Goal: Information Seeking & Learning: Learn about a topic

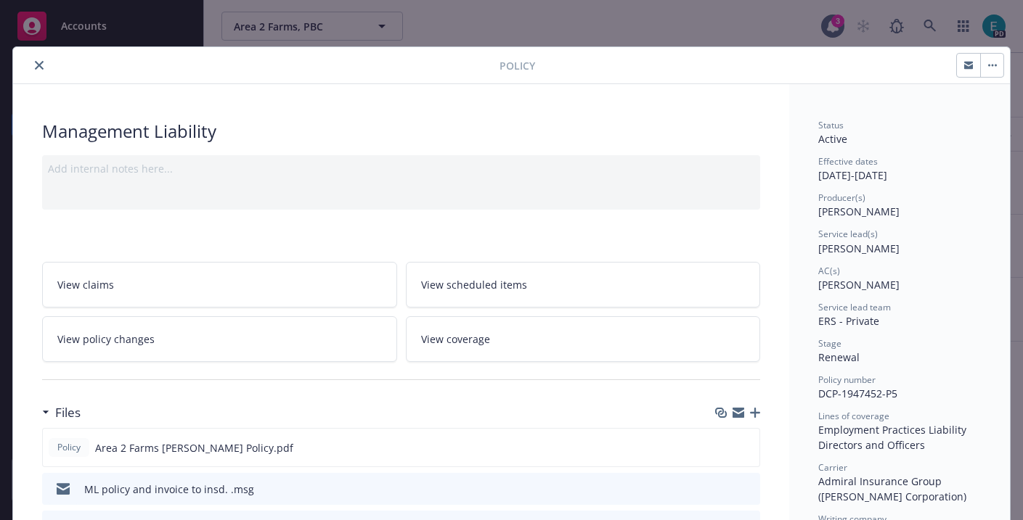
scroll to position [44, 0]
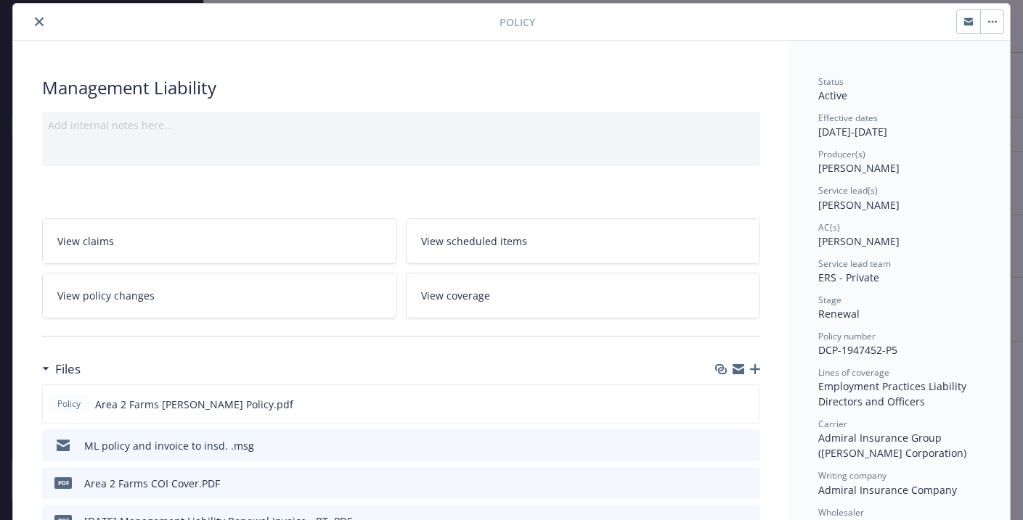
click at [38, 21] on icon "close" at bounding box center [39, 21] width 9 height 9
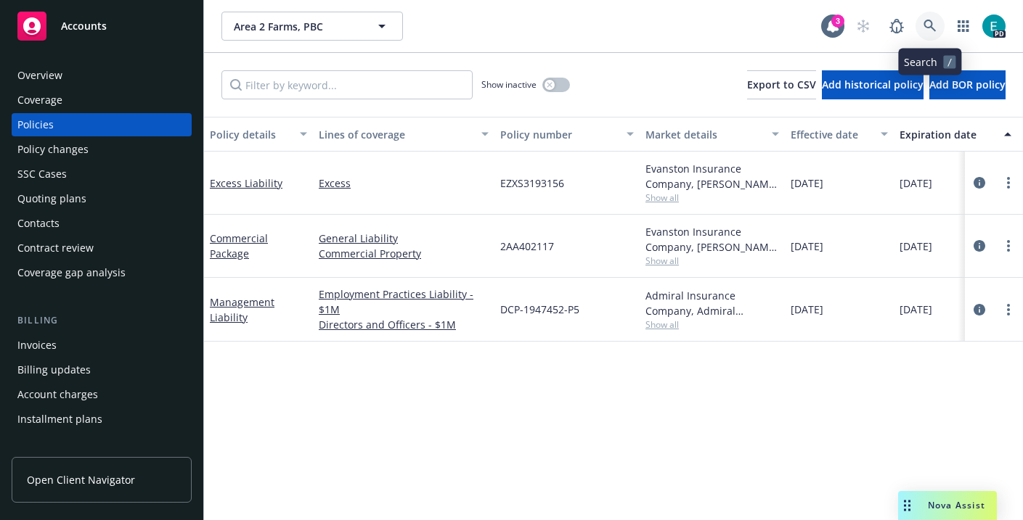
click at [932, 27] on icon at bounding box center [929, 26] width 13 height 13
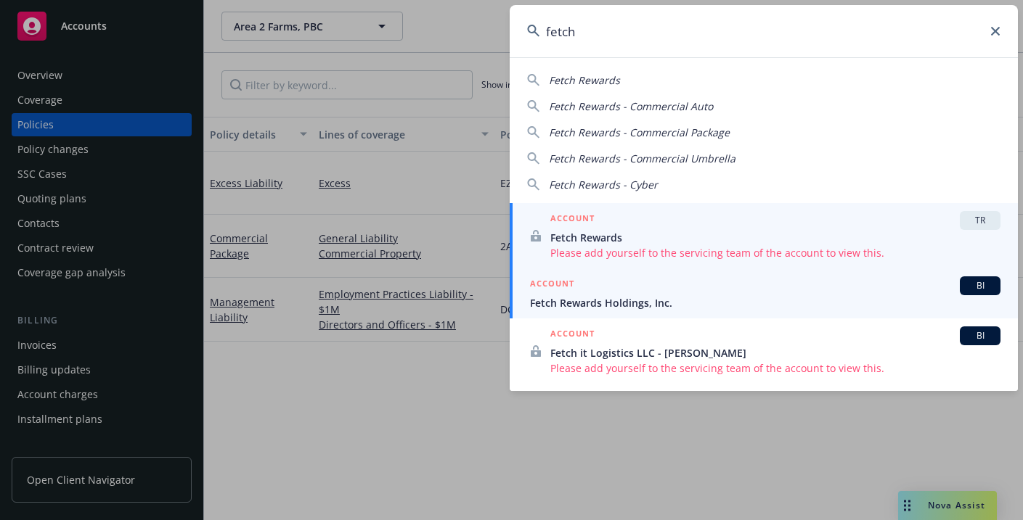
type input "fetch"
click at [915, 291] on div "ACCOUNT BI" at bounding box center [765, 286] width 470 height 19
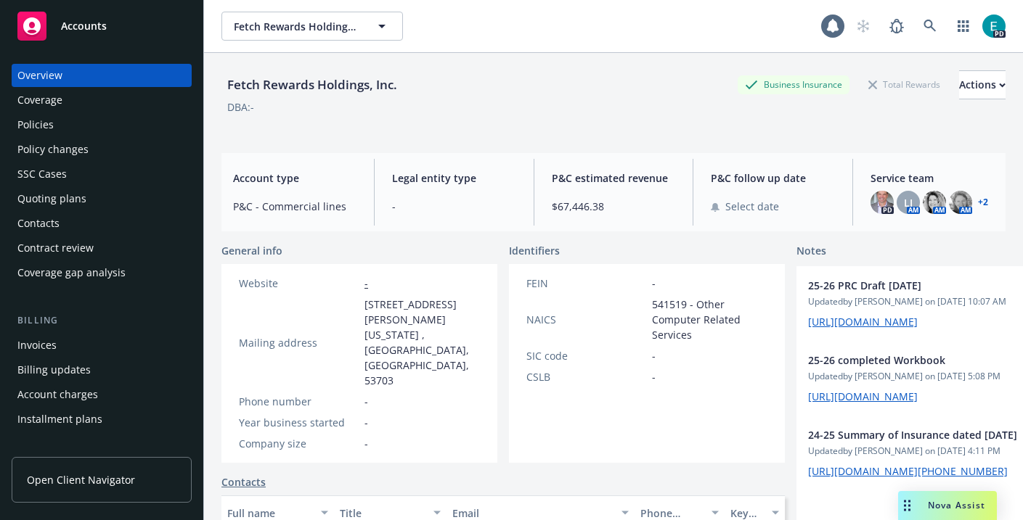
click at [947, 501] on span "Nova Assist" at bounding box center [956, 505] width 57 height 12
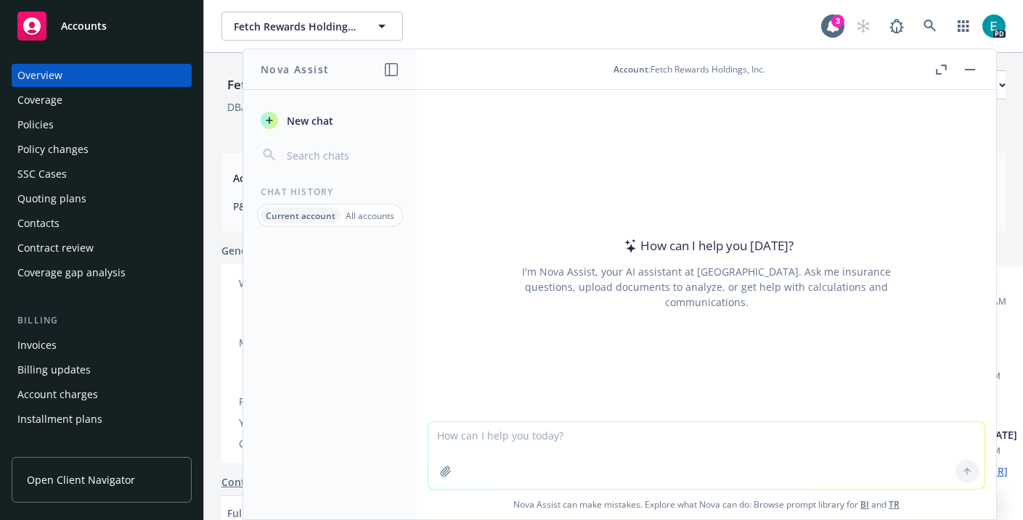
click at [623, 423] on textarea at bounding box center [706, 455] width 556 height 67
type textarea "Does AI/PI coverage exist on Fetch's GL program?"
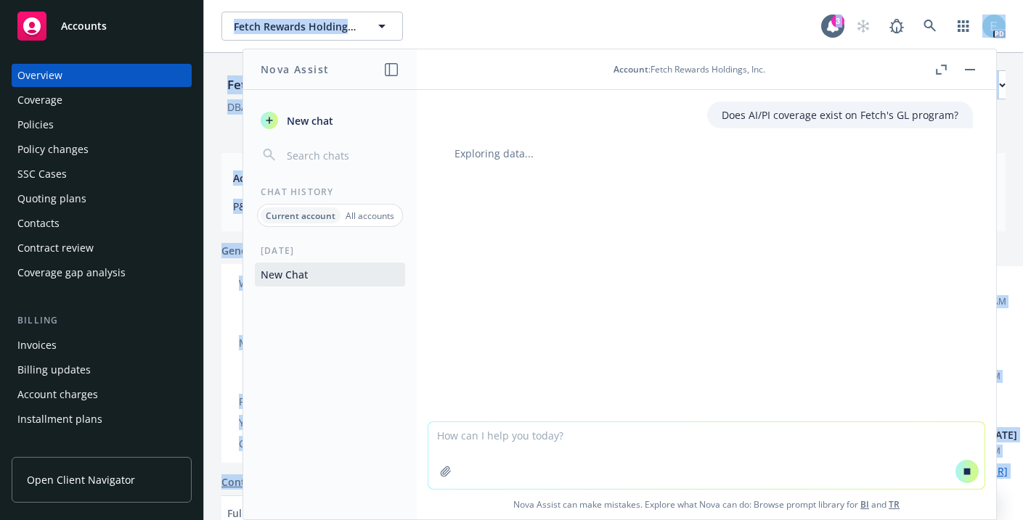
drag, startPoint x: 317, startPoint y: 55, endPoint x: 445, endPoint y: 12, distance: 134.8
click at [445, 12] on body "Accounts Overview Coverage Policies Policy changes SSC Cases Quoting plans Cont…" at bounding box center [511, 260] width 1023 height 520
click at [446, 19] on div "Fetch Rewards Holdings, Inc. Fetch Rewards Holdings, Inc." at bounding box center [521, 26] width 600 height 29
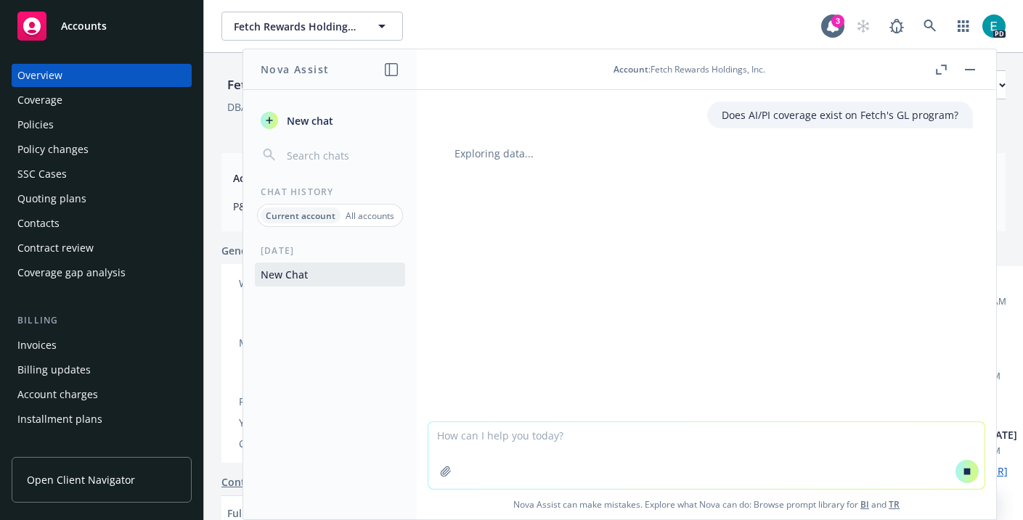
click at [80, 131] on div "Policies" at bounding box center [101, 124] width 168 height 23
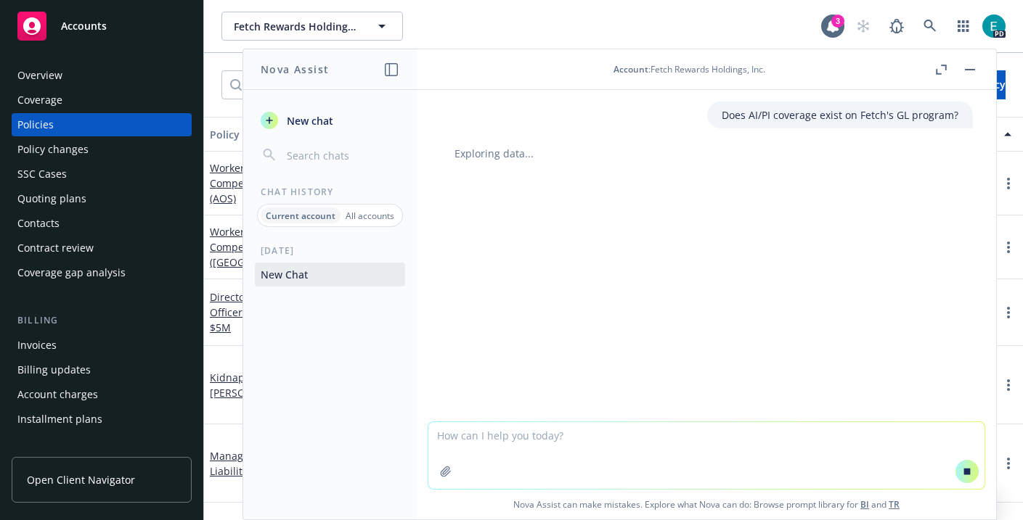
click at [40, 129] on div "Policies" at bounding box center [35, 124] width 36 height 23
drag, startPoint x: 342, startPoint y: 58, endPoint x: 364, endPoint y: 57, distance: 22.6
click at [364, 57] on header "Nova Assist" at bounding box center [330, 69] width 174 height 41
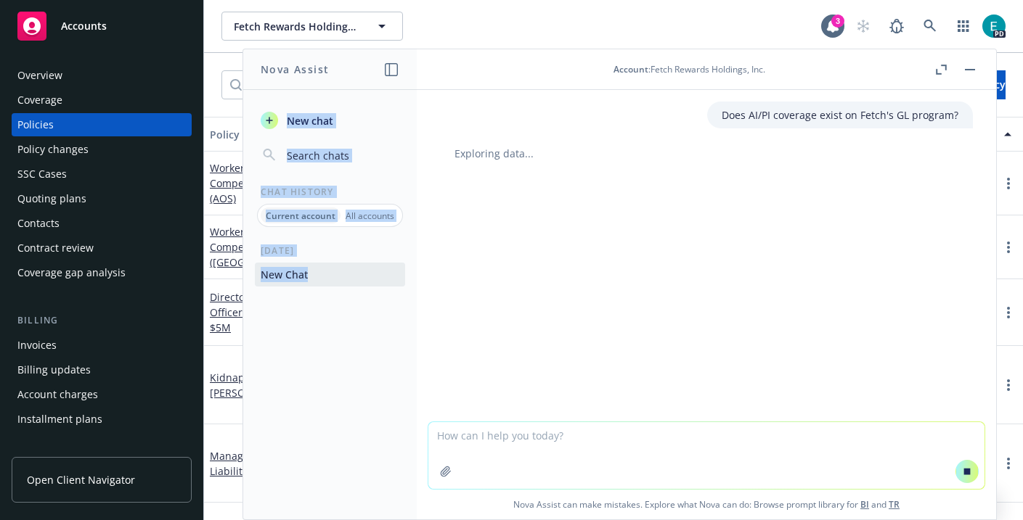
drag, startPoint x: 447, startPoint y: 60, endPoint x: 360, endPoint y: 86, distance: 90.7
click at [416, 86] on div "Nova Assist New chat Chat History Current account All accounts [DATE] New Chat …" at bounding box center [706, 285] width 581 height 472
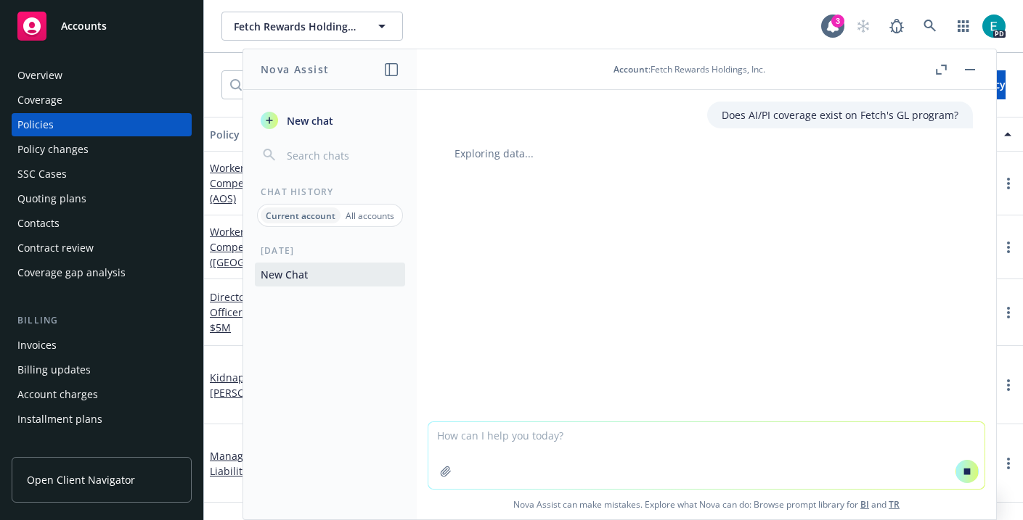
drag, startPoint x: 873, startPoint y: 73, endPoint x: 822, endPoint y: 74, distance: 50.1
click at [822, 74] on div "Account : Fetch Rewards Holdings, Inc." at bounding box center [689, 69] width 486 height 12
click at [114, 127] on div "Policies" at bounding box center [101, 124] width 168 height 23
click at [973, 70] on button "button" at bounding box center [969, 69] width 17 height 17
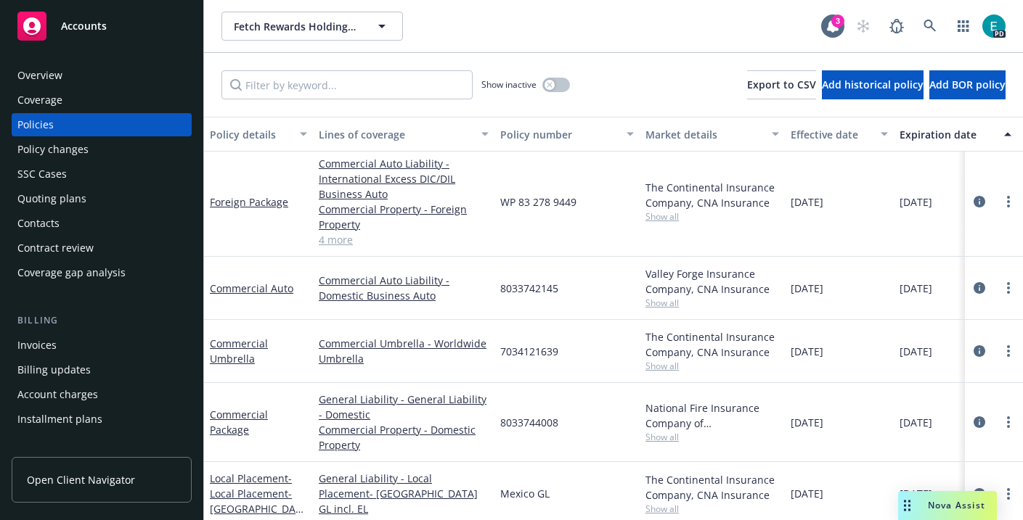
scroll to position [480, 0]
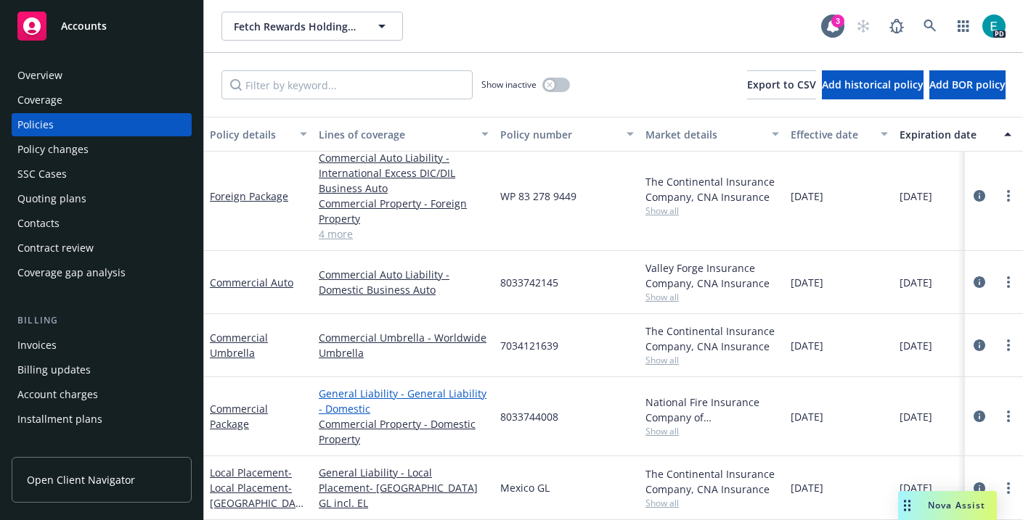
click at [351, 391] on link "General Liability - General Liability - Domestic" at bounding box center [404, 401] width 170 height 30
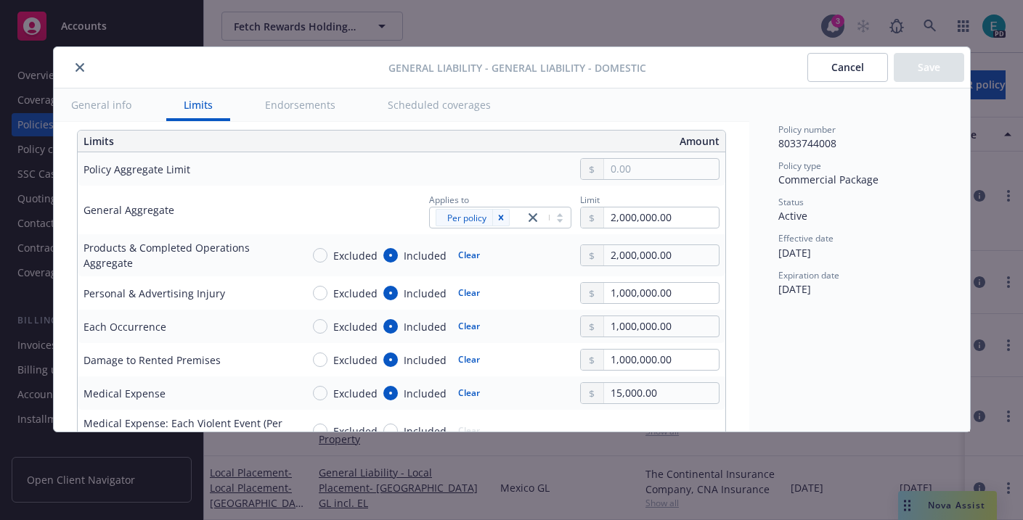
scroll to position [322, 0]
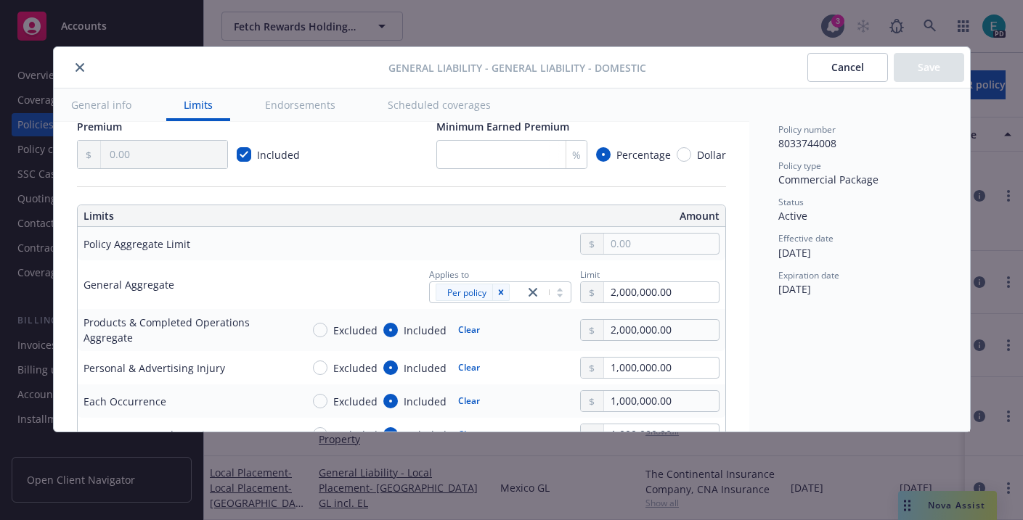
type textarea "x"
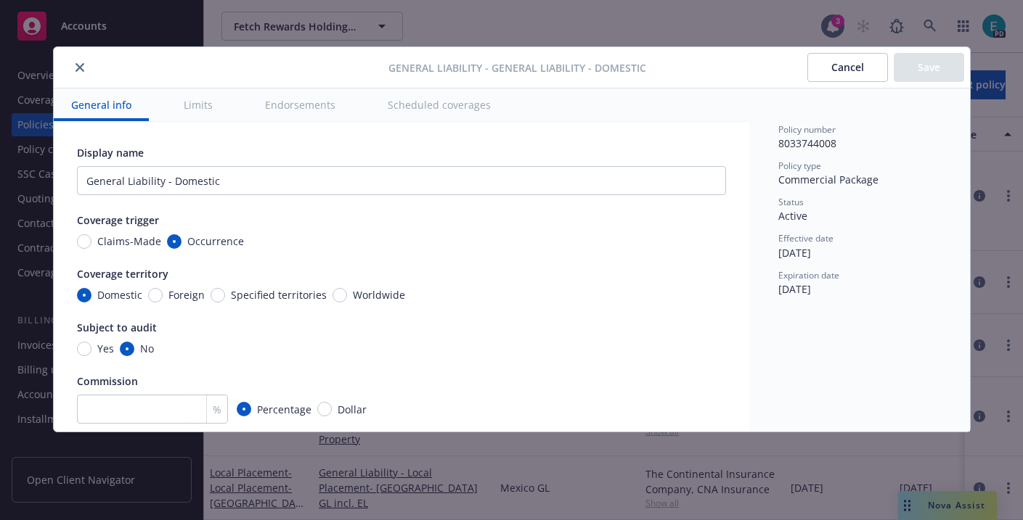
click at [81, 69] on icon "close" at bounding box center [79, 67] width 9 height 9
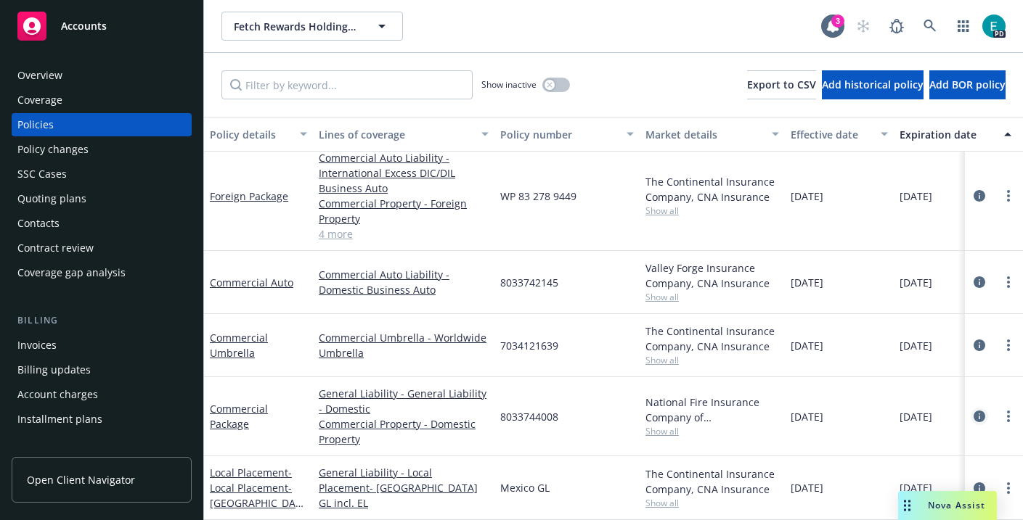
click at [978, 415] on icon "circleInformation" at bounding box center [979, 417] width 12 height 12
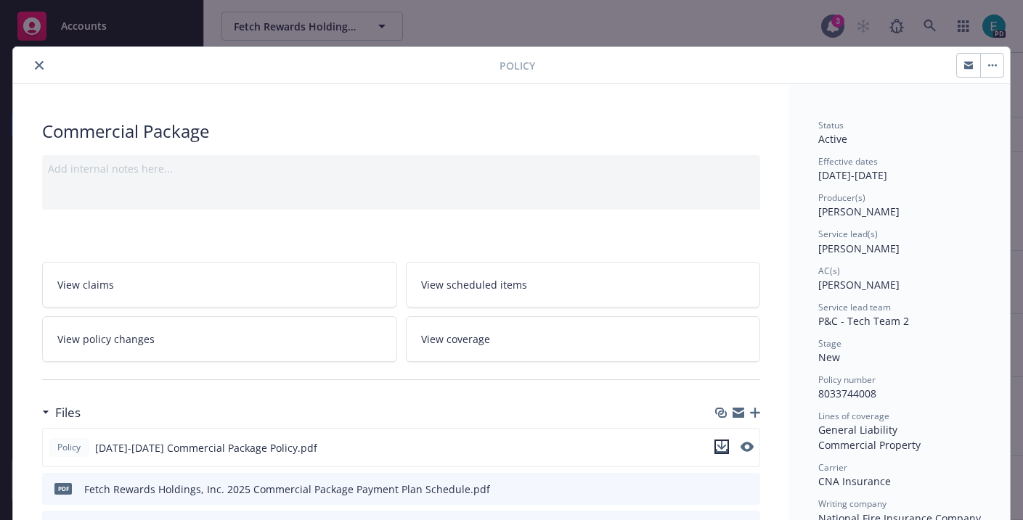
click at [723, 452] on icon "download file" at bounding box center [722, 451] width 12 height 4
click at [43, 61] on icon "close" at bounding box center [39, 65] width 9 height 9
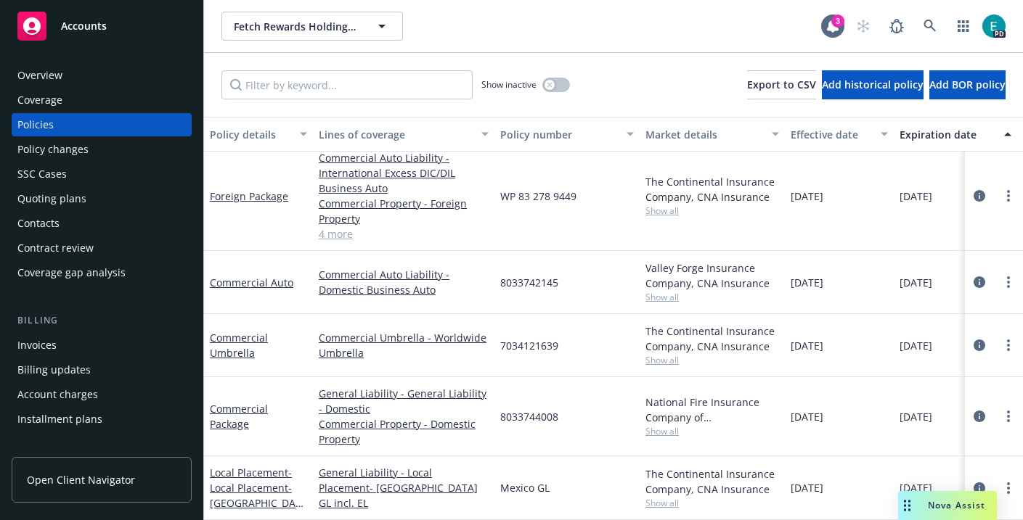
click at [917, 501] on div "Nova Assist" at bounding box center [956, 505] width 81 height 12
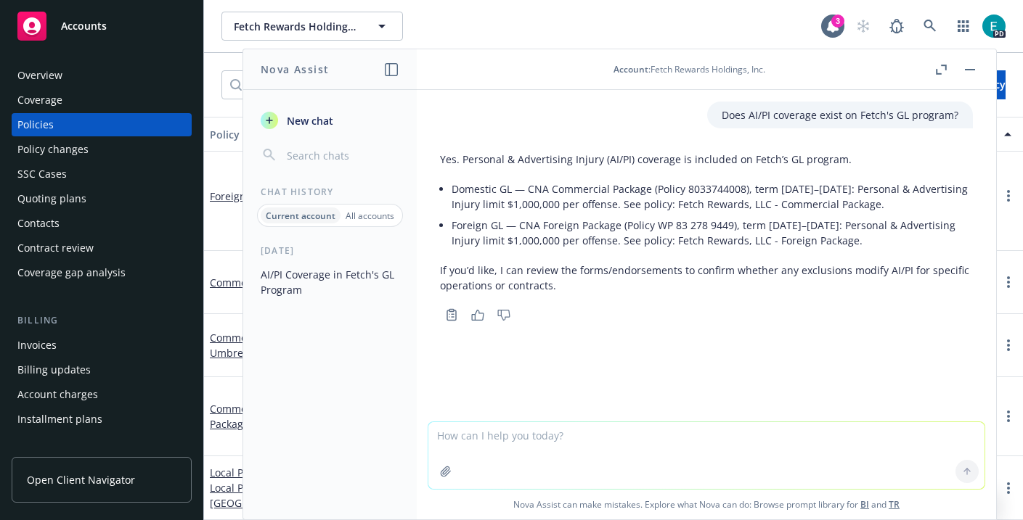
drag, startPoint x: 923, startPoint y: 253, endPoint x: 444, endPoint y: 167, distance: 486.7
click at [444, 167] on div "Yes. Personal & Advertising Injury (AI/PI) coverage is included on Fetch’s GL p…" at bounding box center [706, 222] width 533 height 153
click at [922, 234] on li "Foreign GL — CNA Foreign Package (Policy WP 83 278 9449), term [DATE]–[DATE]: P…" at bounding box center [712, 233] width 521 height 36
drag, startPoint x: 922, startPoint y: 245, endPoint x: 438, endPoint y: 152, distance: 493.2
click at [438, 152] on div "Yes. Personal & Advertising Injury (AI/PI) coverage is included on Fetch’s GL p…" at bounding box center [706, 235] width 556 height 179
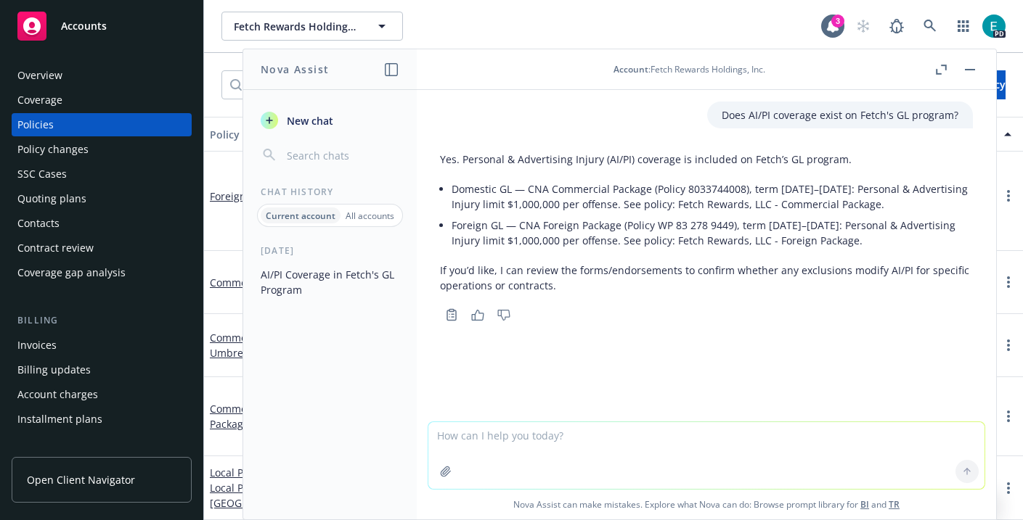
click at [888, 237] on li "Foreign GL — CNA Foreign Package (Policy WP 83 278 9449), term [DATE]–[DATE]: P…" at bounding box center [712, 233] width 521 height 36
drag, startPoint x: 913, startPoint y: 242, endPoint x: 465, endPoint y: 193, distance: 450.6
click at [465, 193] on ul "Domestic GL — CNA Commercial Package (Policy 8033744008), term [DATE]–[DATE]: P…" at bounding box center [712, 215] width 521 height 73
drag, startPoint x: 441, startPoint y: 159, endPoint x: 907, endPoint y: 243, distance: 474.3
click at [907, 243] on div "Yes. Personal & Advertising Injury (AI/PI) coverage is included on Fetch’s GL p…" at bounding box center [706, 222] width 533 height 153
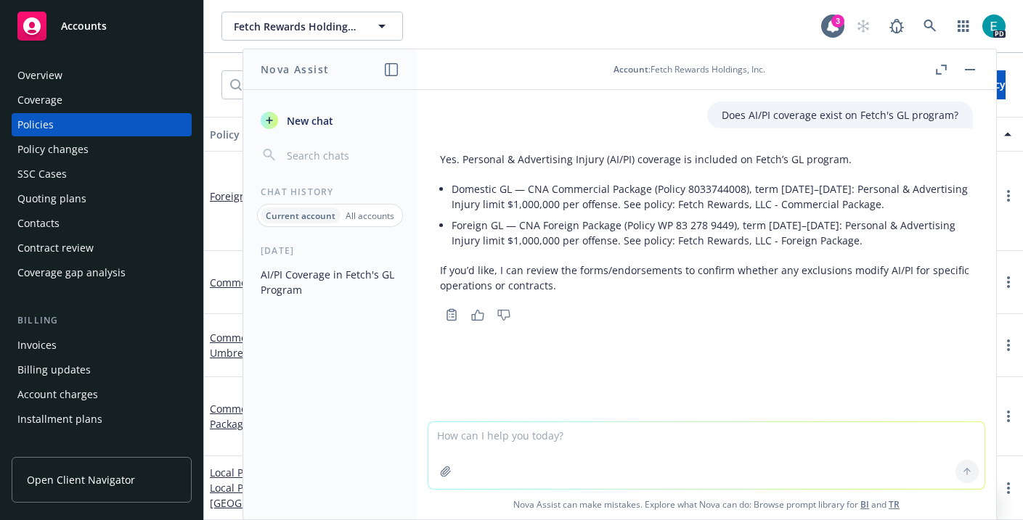
click at [907, 243] on li "Foreign GL — CNA Foreign Package (Policy WP 83 278 9449), term [DATE]–[DATE]: P…" at bounding box center [712, 233] width 521 height 36
drag, startPoint x: 907, startPoint y: 243, endPoint x: 436, endPoint y: 158, distance: 479.6
click at [435, 158] on div "Yes. Personal & Advertising Injury (AI/PI) coverage is included on Fetch’s GL p…" at bounding box center [706, 235] width 556 height 179
click at [470, 164] on p "Yes. Personal & Advertising Injury (AI/PI) coverage is included on Fetch’s GL p…" at bounding box center [706, 159] width 533 height 15
drag, startPoint x: 438, startPoint y: 160, endPoint x: 896, endPoint y: 251, distance: 467.1
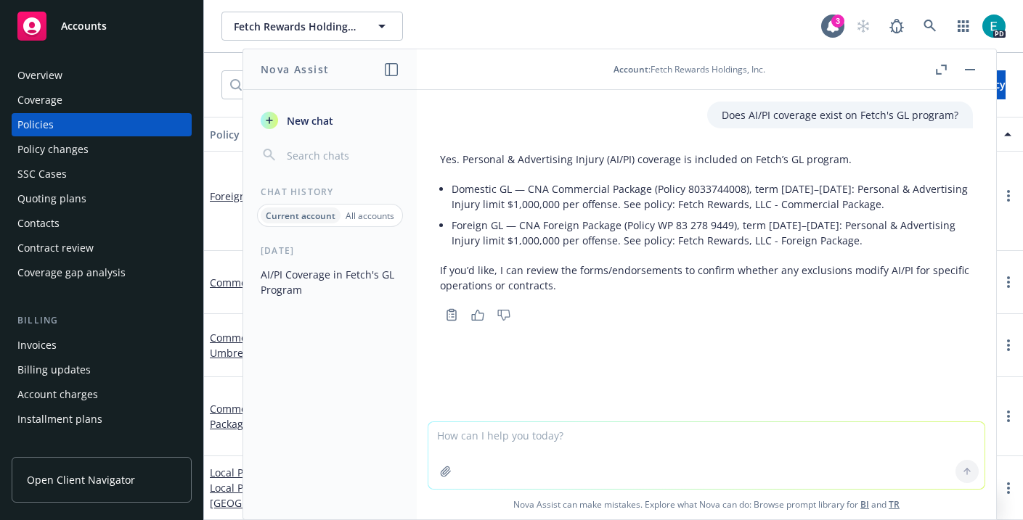
click at [896, 251] on div "Yes. Personal & Advertising Injury (AI/PI) coverage is included on Fetch’s GL p…" at bounding box center [706, 235] width 556 height 179
click at [972, 69] on rect "button" at bounding box center [970, 69] width 10 height 1
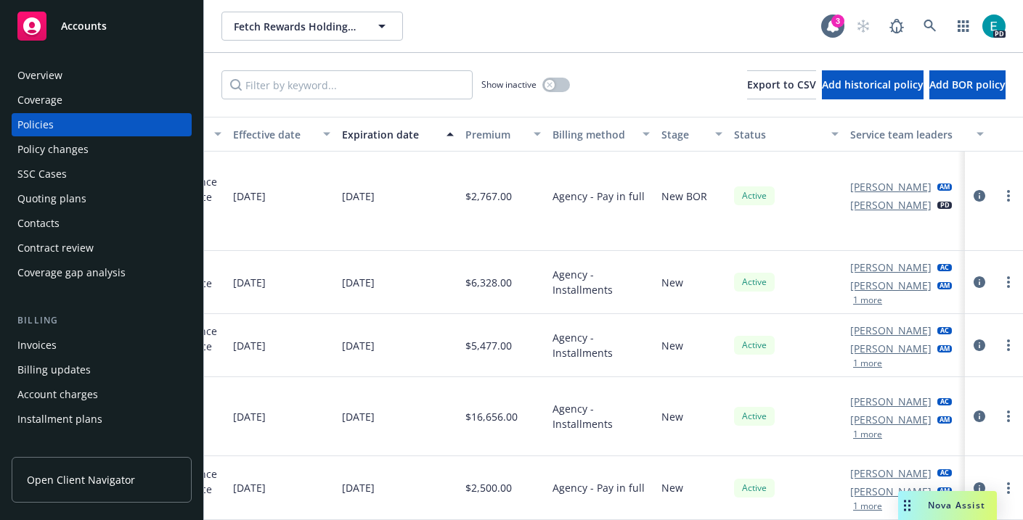
scroll to position [480, 556]
click at [980, 193] on icon "circleInformation" at bounding box center [979, 196] width 12 height 12
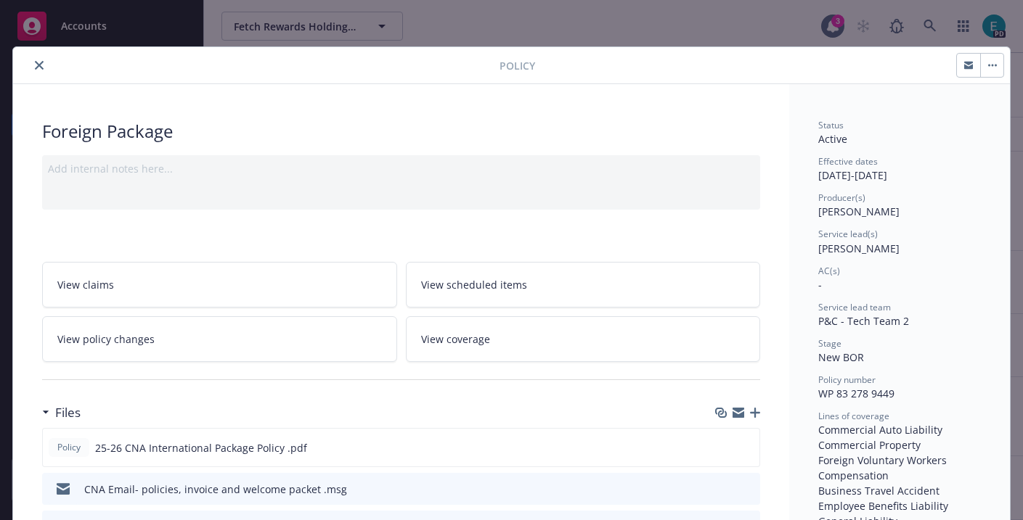
click at [46, 65] on button "close" at bounding box center [38, 65] width 17 height 17
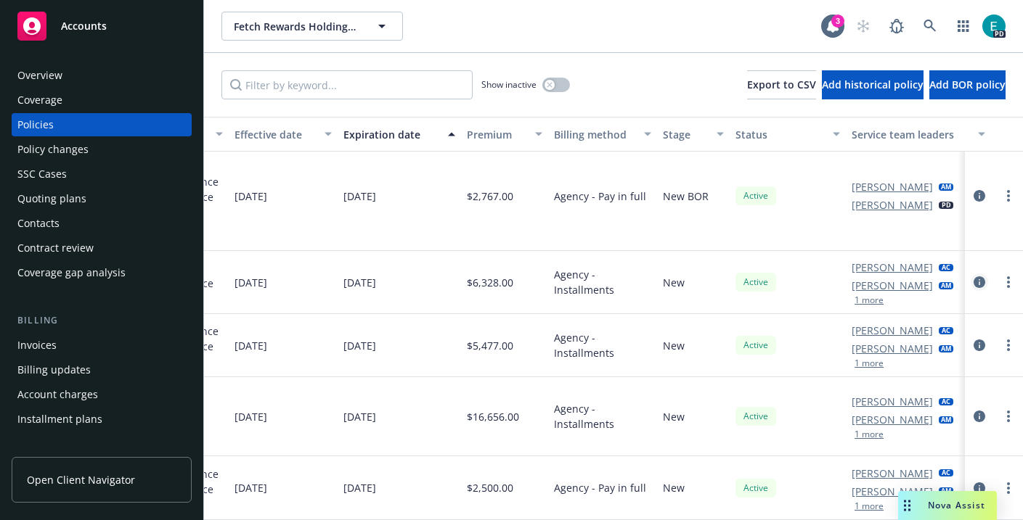
click at [979, 284] on icon "circleInformation" at bounding box center [979, 283] width 12 height 12
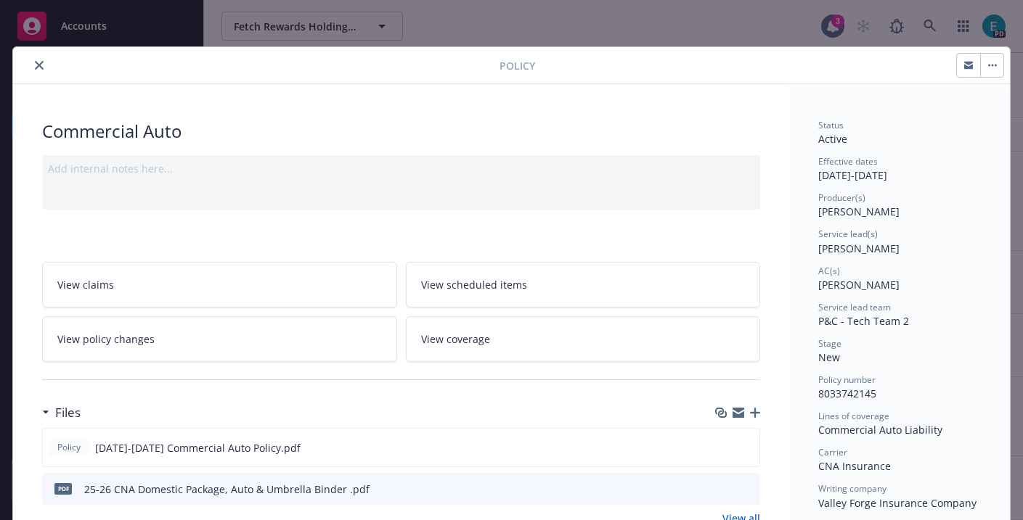
click at [40, 63] on icon "close" at bounding box center [39, 65] width 9 height 9
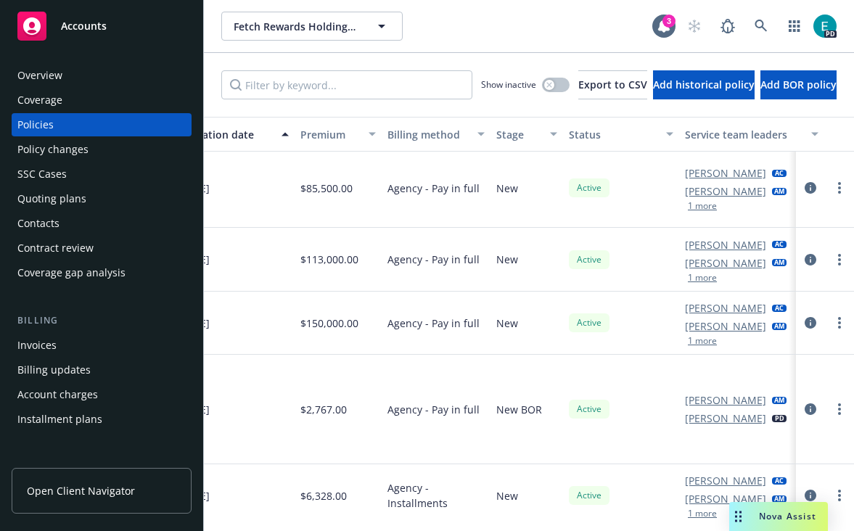
scroll to position [314, 751]
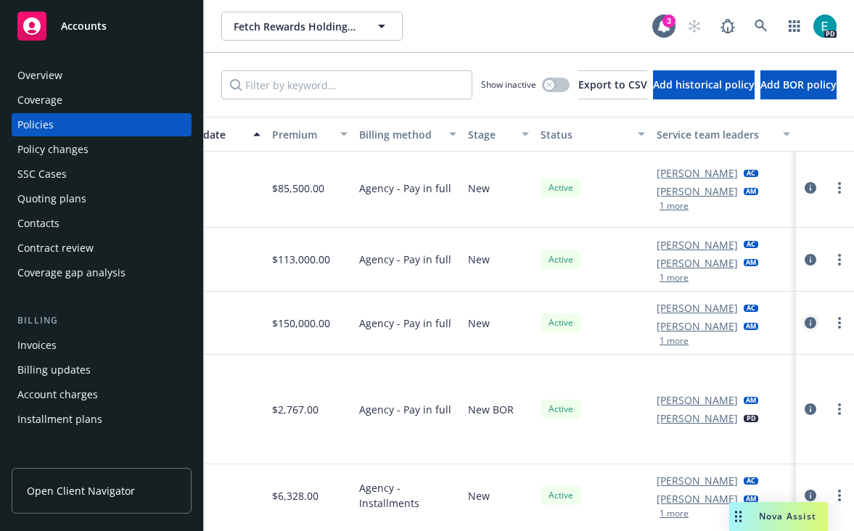
click at [809, 315] on link "circleInformation" at bounding box center [810, 322] width 17 height 17
click at [411, 252] on span "Agency - Pay in full" at bounding box center [405, 259] width 92 height 15
click at [805, 254] on icon "circleInformation" at bounding box center [811, 260] width 12 height 12
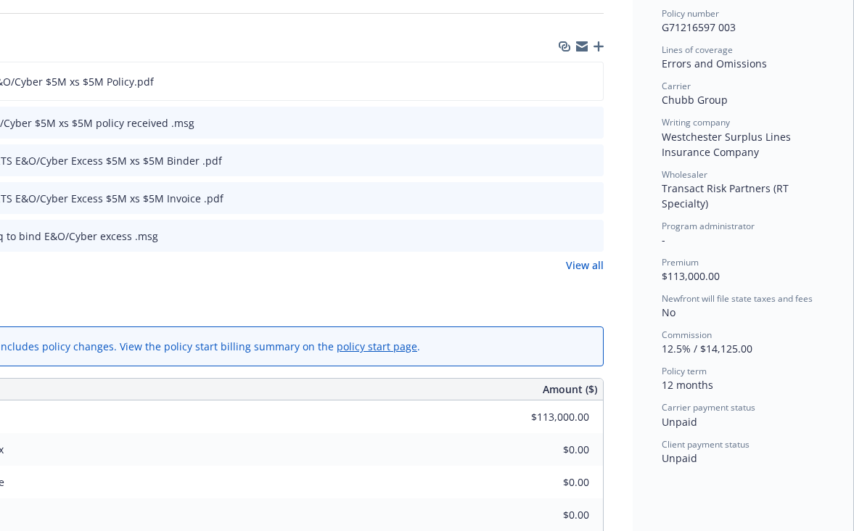
scroll to position [372, 144]
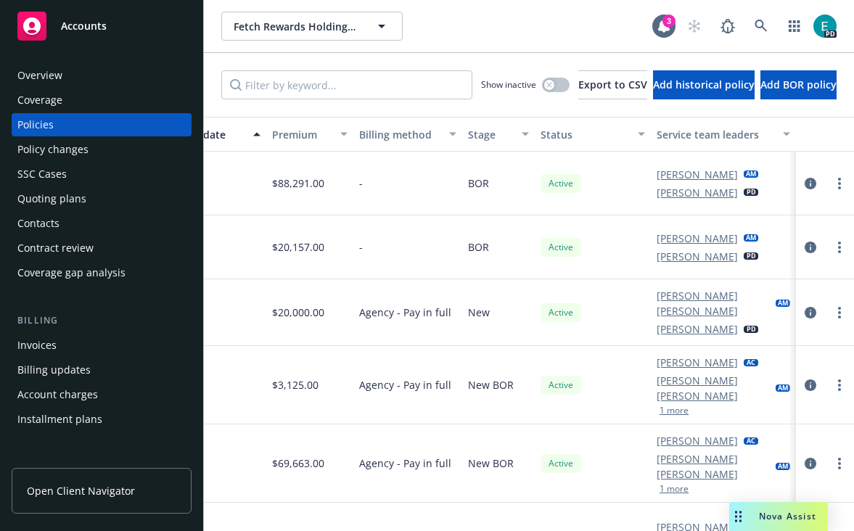
scroll to position [0, 37]
click at [805, 307] on icon "circleInformation" at bounding box center [811, 313] width 12 height 12
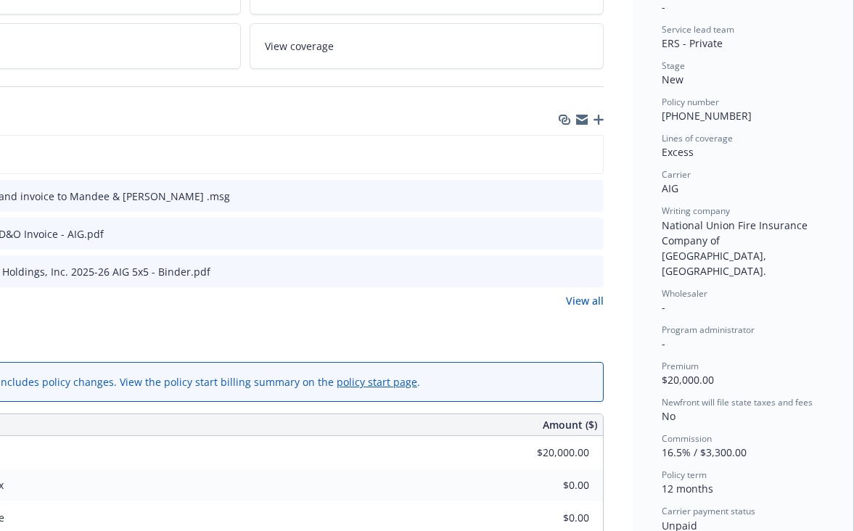
scroll to position [297, 144]
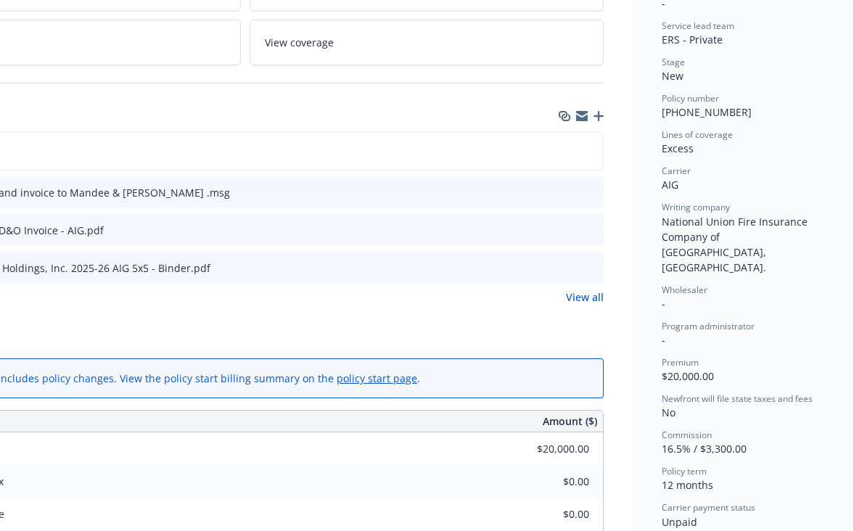
click at [777, 306] on div "Status Active Effective dates [DATE] - [DATE] Producer(s) [PERSON_NAME] Service…" at bounding box center [743, 194] width 163 height 744
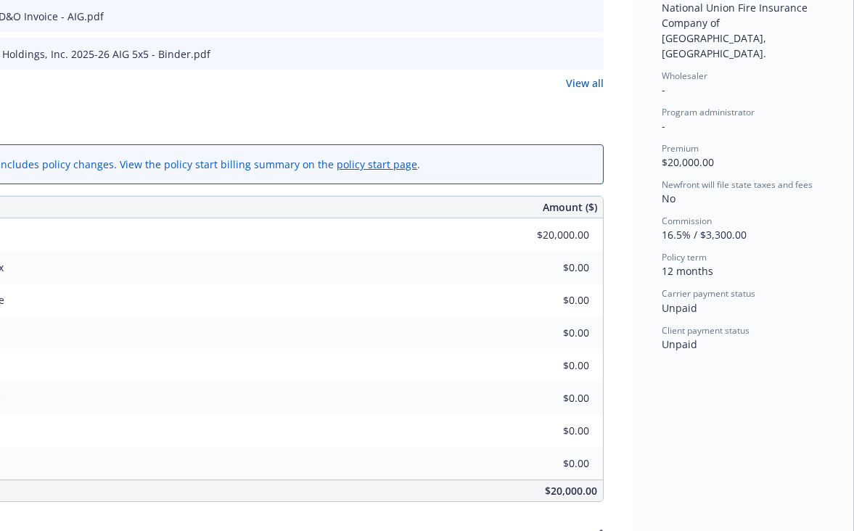
scroll to position [515, 144]
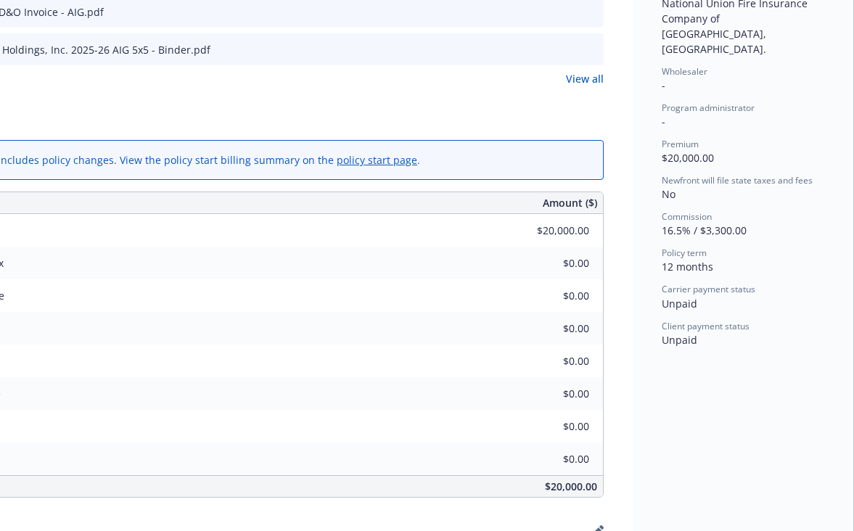
click at [491, 238] on div "Premium $20,000.00" at bounding box center [245, 230] width 717 height 33
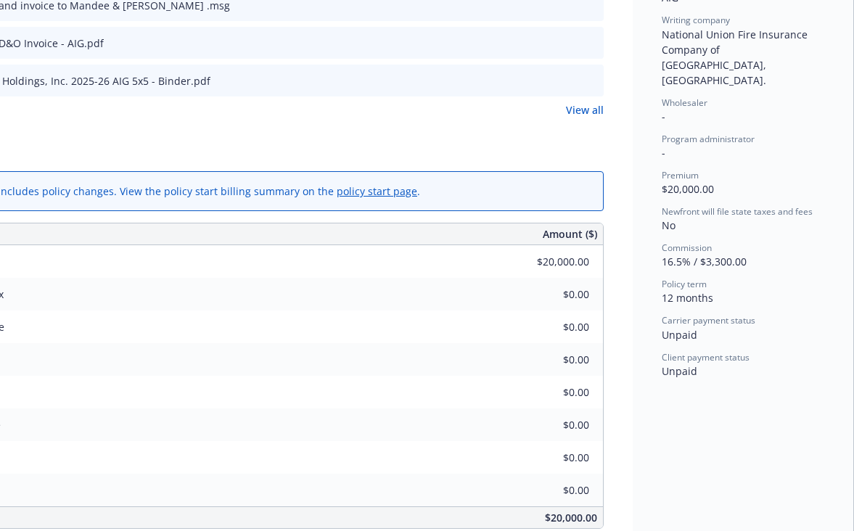
scroll to position [483, 144]
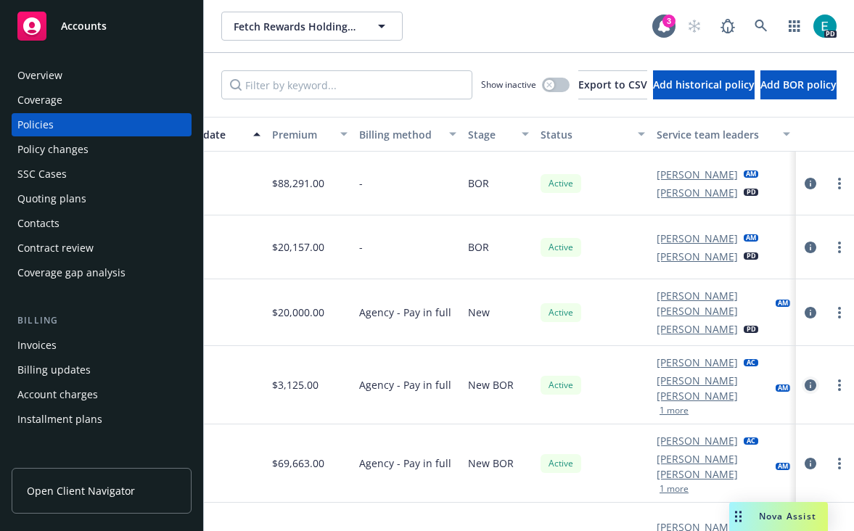
click at [809, 380] on icon "circleInformation" at bounding box center [811, 386] width 12 height 12
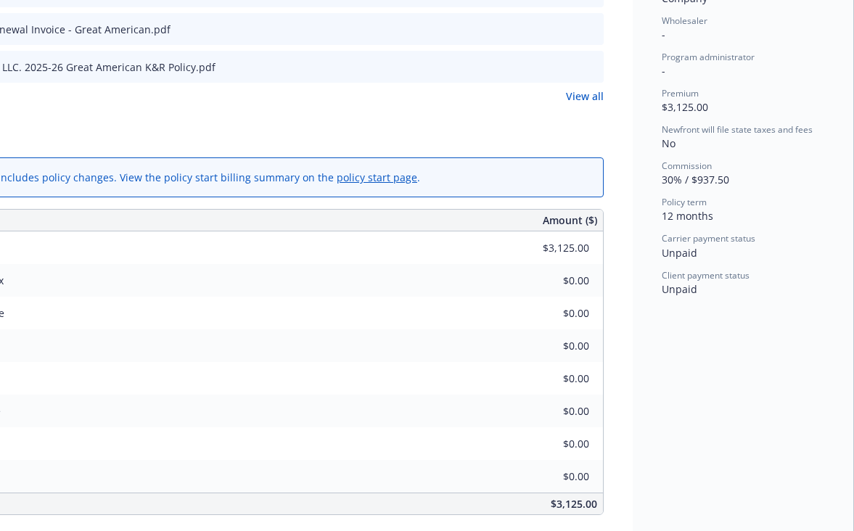
scroll to position [558, 144]
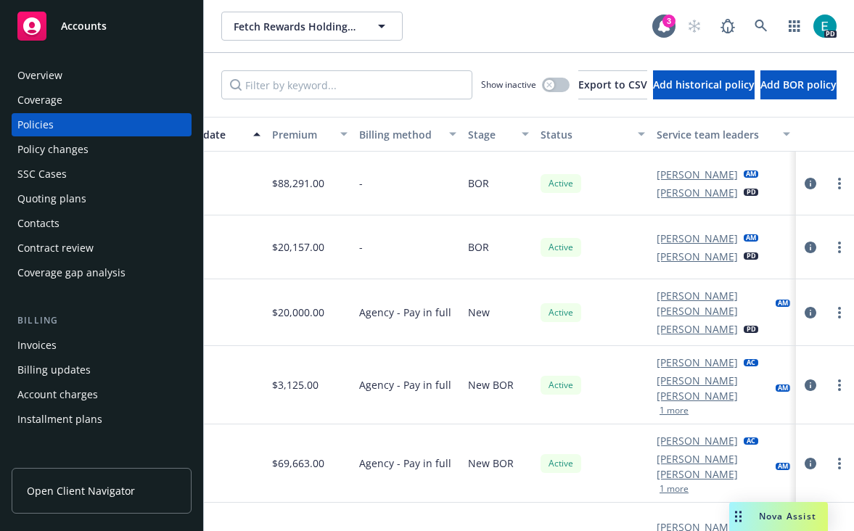
scroll to position [0, 86]
click at [805, 458] on icon "circleInformation" at bounding box center [811, 464] width 12 height 12
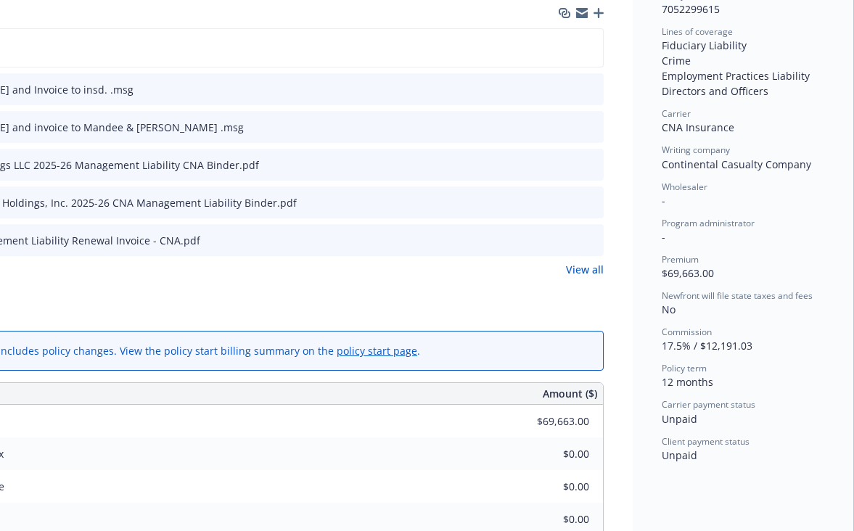
scroll to position [401, 144]
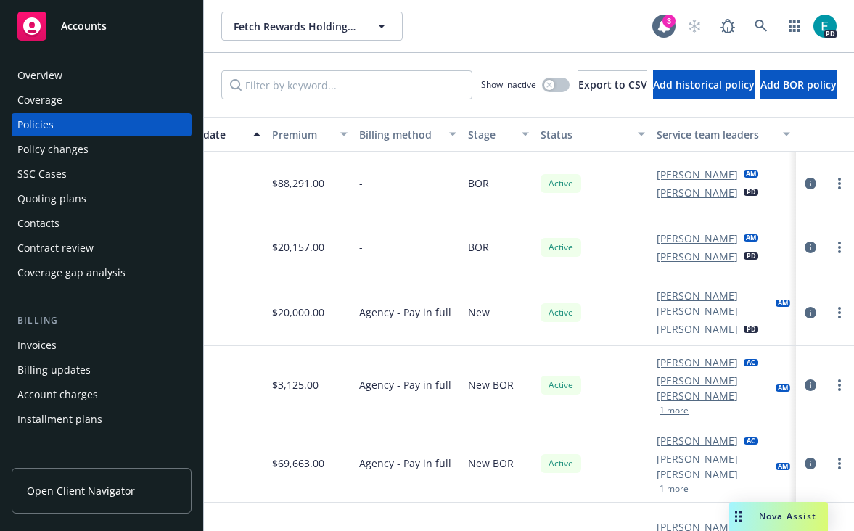
click at [534, 286] on div "New" at bounding box center [498, 312] width 73 height 67
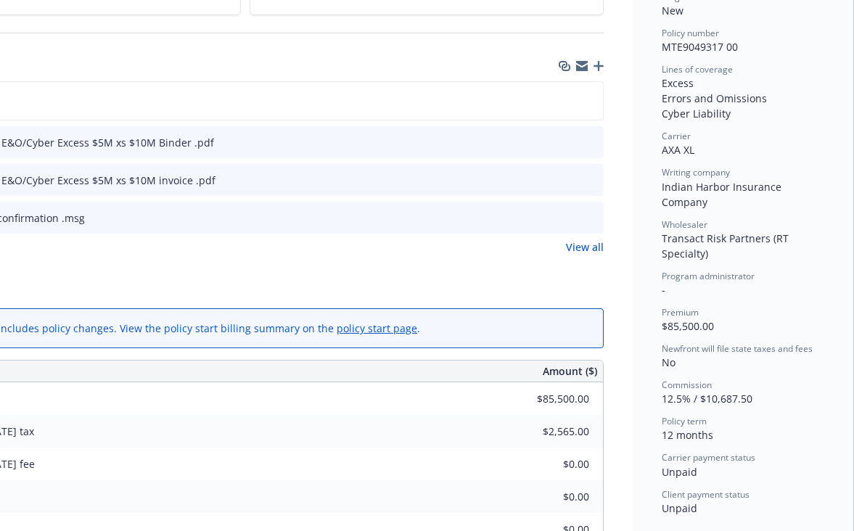
scroll to position [351, 144]
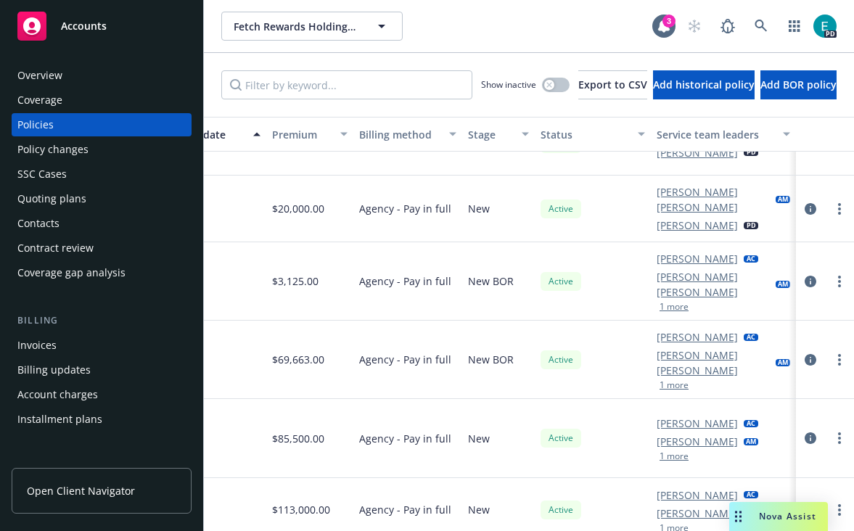
scroll to position [0, 86]
click at [805, 505] on icon "circleInformation" at bounding box center [811, 511] width 12 height 12
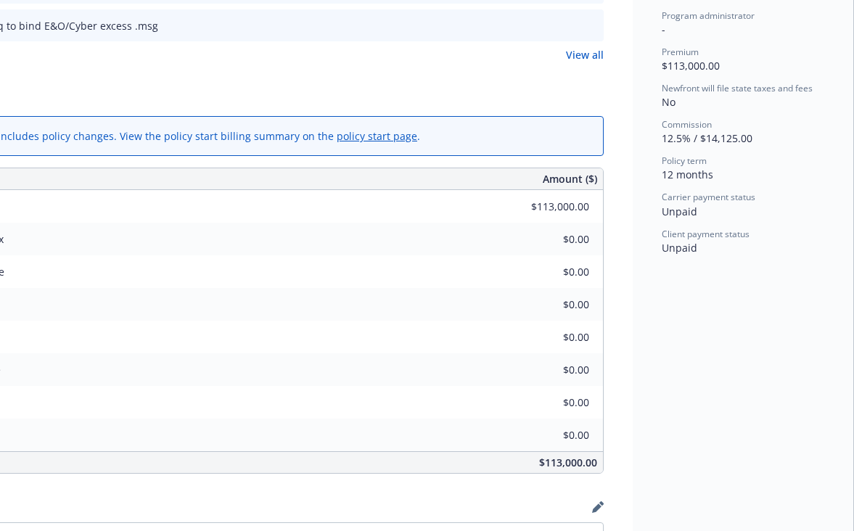
scroll to position [580, 144]
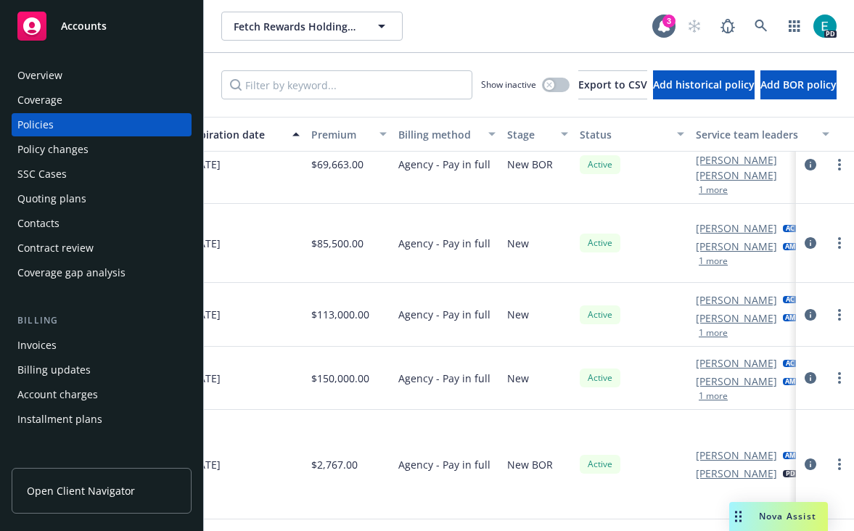
scroll to position [279, 709]
click at [805, 372] on icon "circleInformation" at bounding box center [811, 378] width 12 height 12
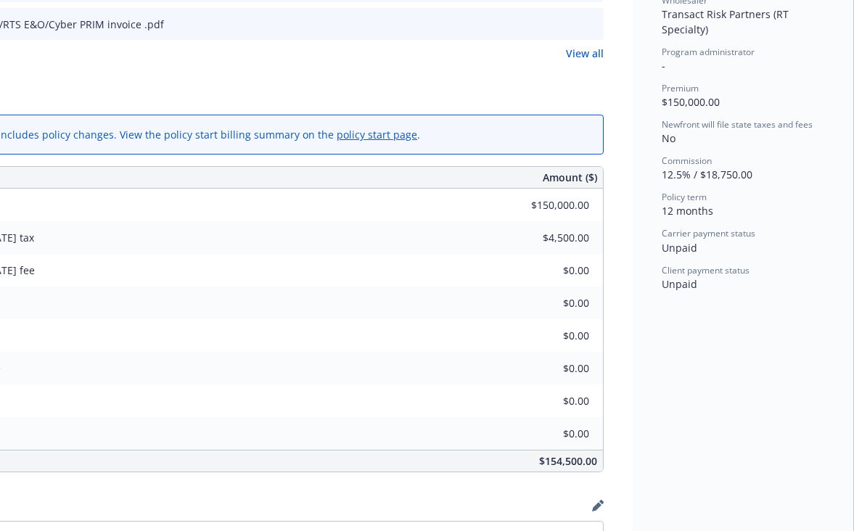
scroll to position [543, 144]
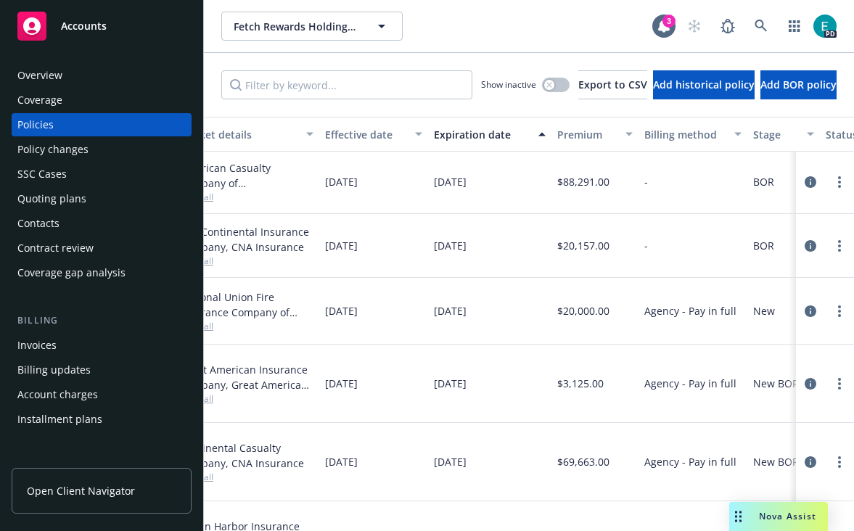
scroll to position [1, 470]
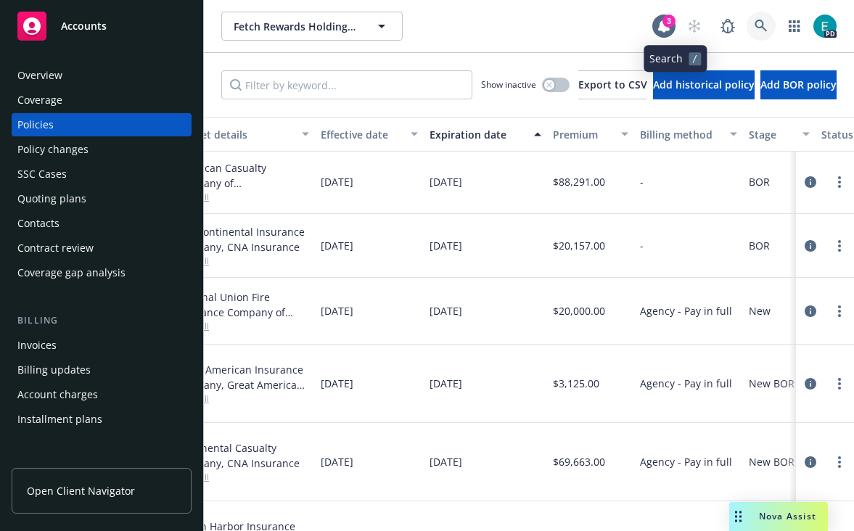
click at [747, 25] on link at bounding box center [761, 26] width 29 height 29
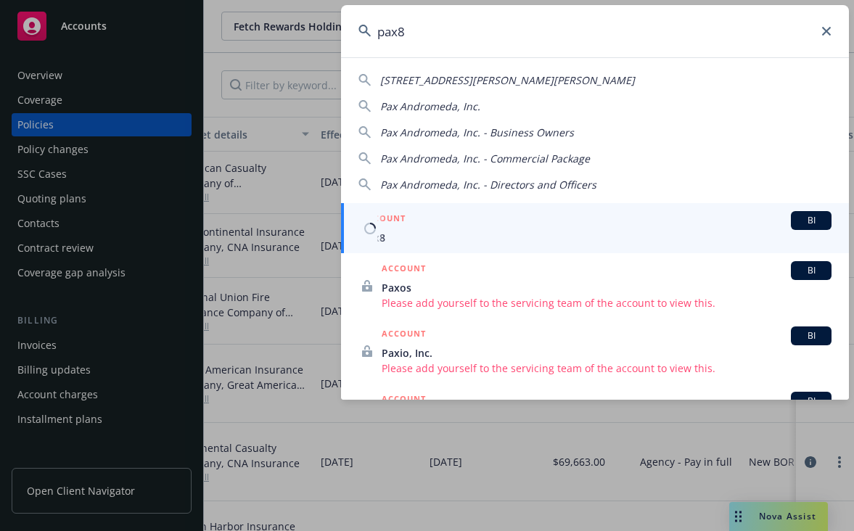
type input "pax8"
click at [499, 242] on span "Pax8" at bounding box center [597, 237] width 470 height 15
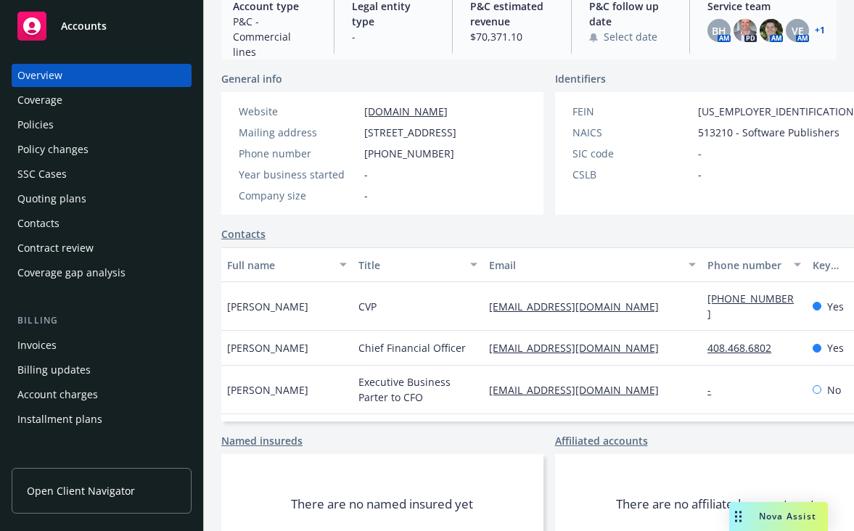
scroll to position [173, 0]
click at [21, 124] on div "Policies" at bounding box center [35, 124] width 36 height 23
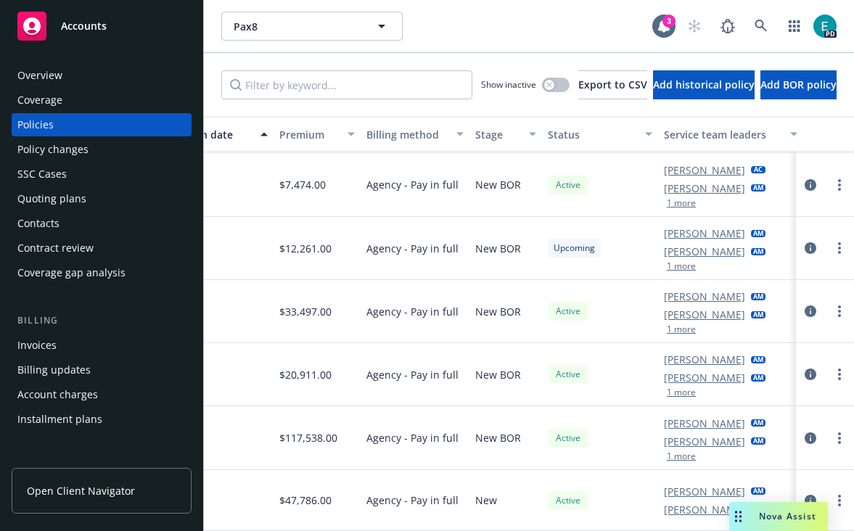
scroll to position [527, 751]
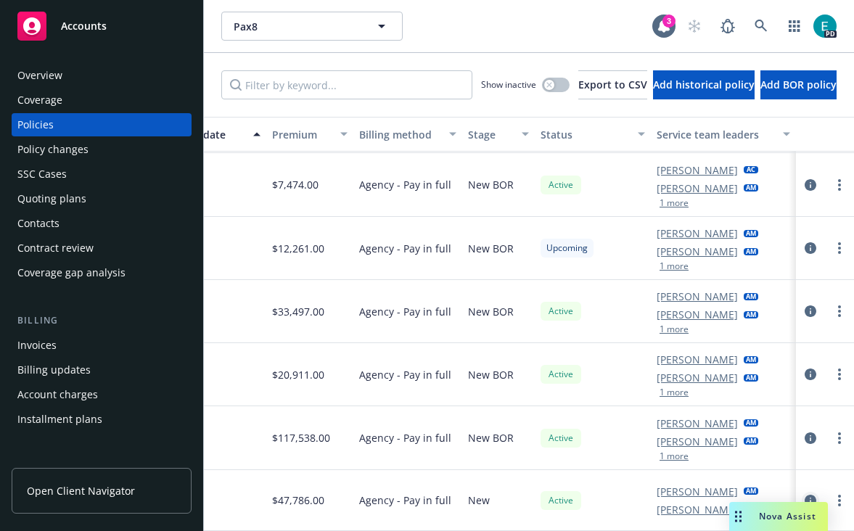
click at [812, 497] on icon "circleInformation" at bounding box center [811, 501] width 12 height 12
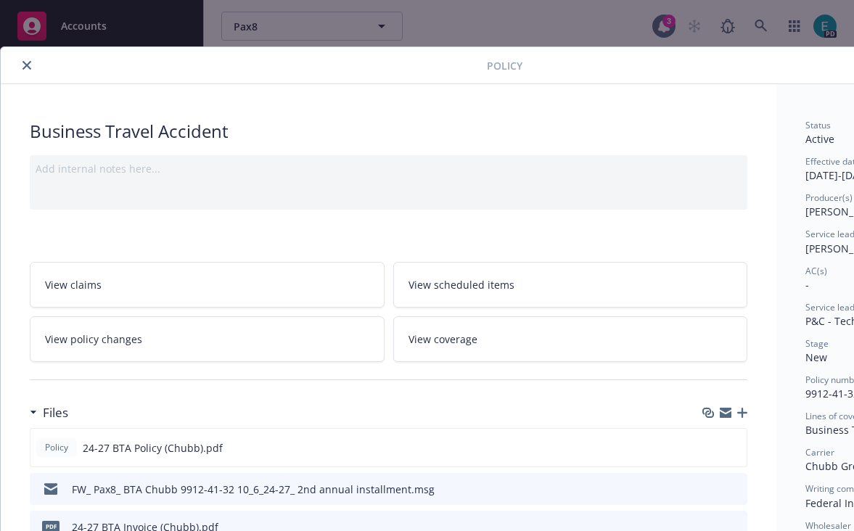
click at [22, 62] on button "close" at bounding box center [26, 65] width 17 height 17
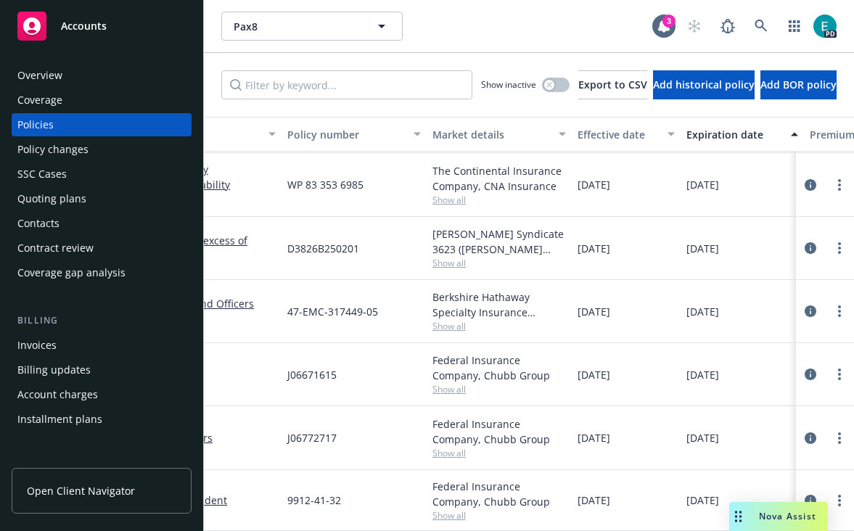
scroll to position [527, 0]
